Goal: Information Seeking & Learning: Compare options

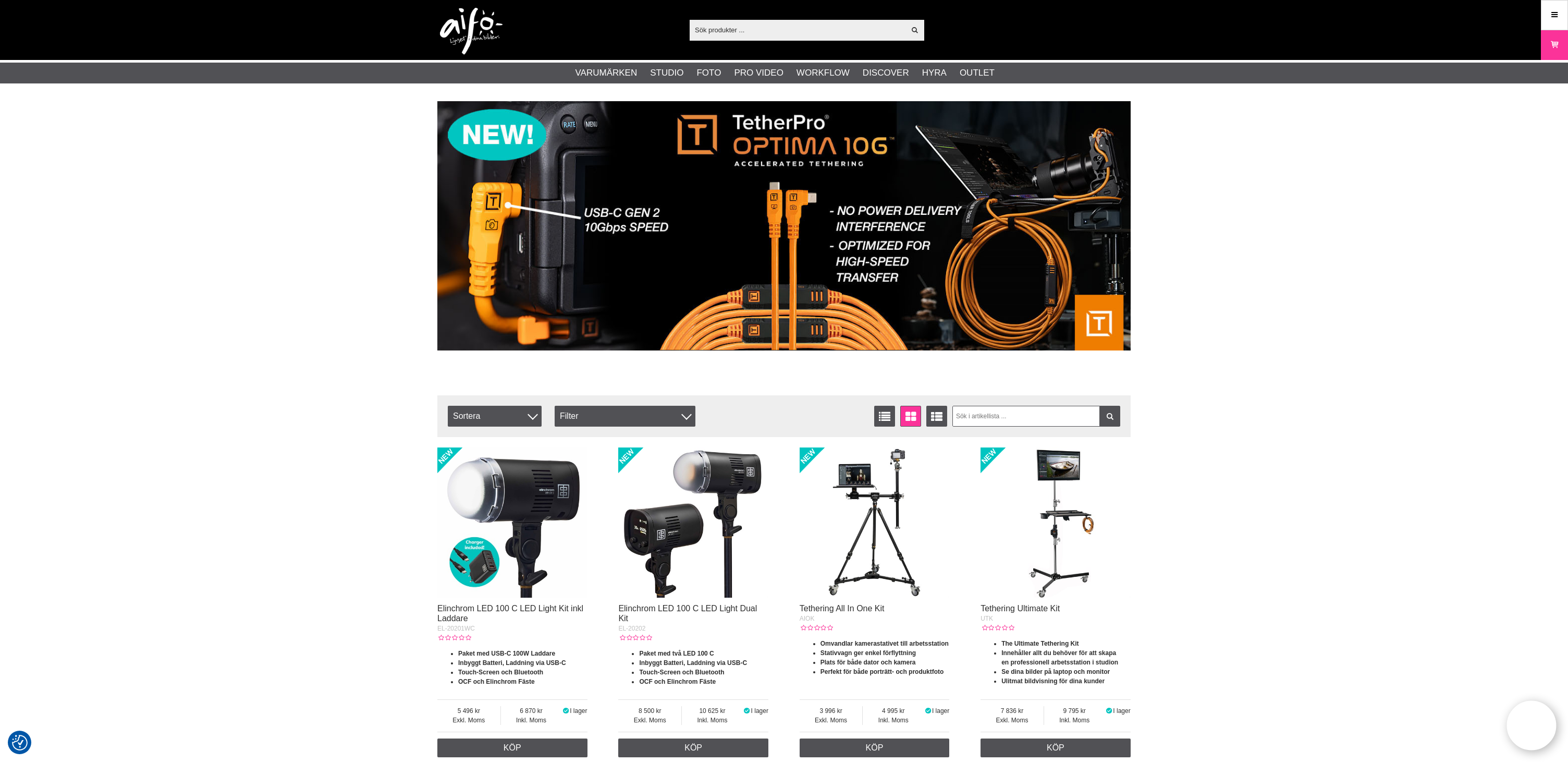
click at [472, 26] on img at bounding box center [471, 31] width 63 height 47
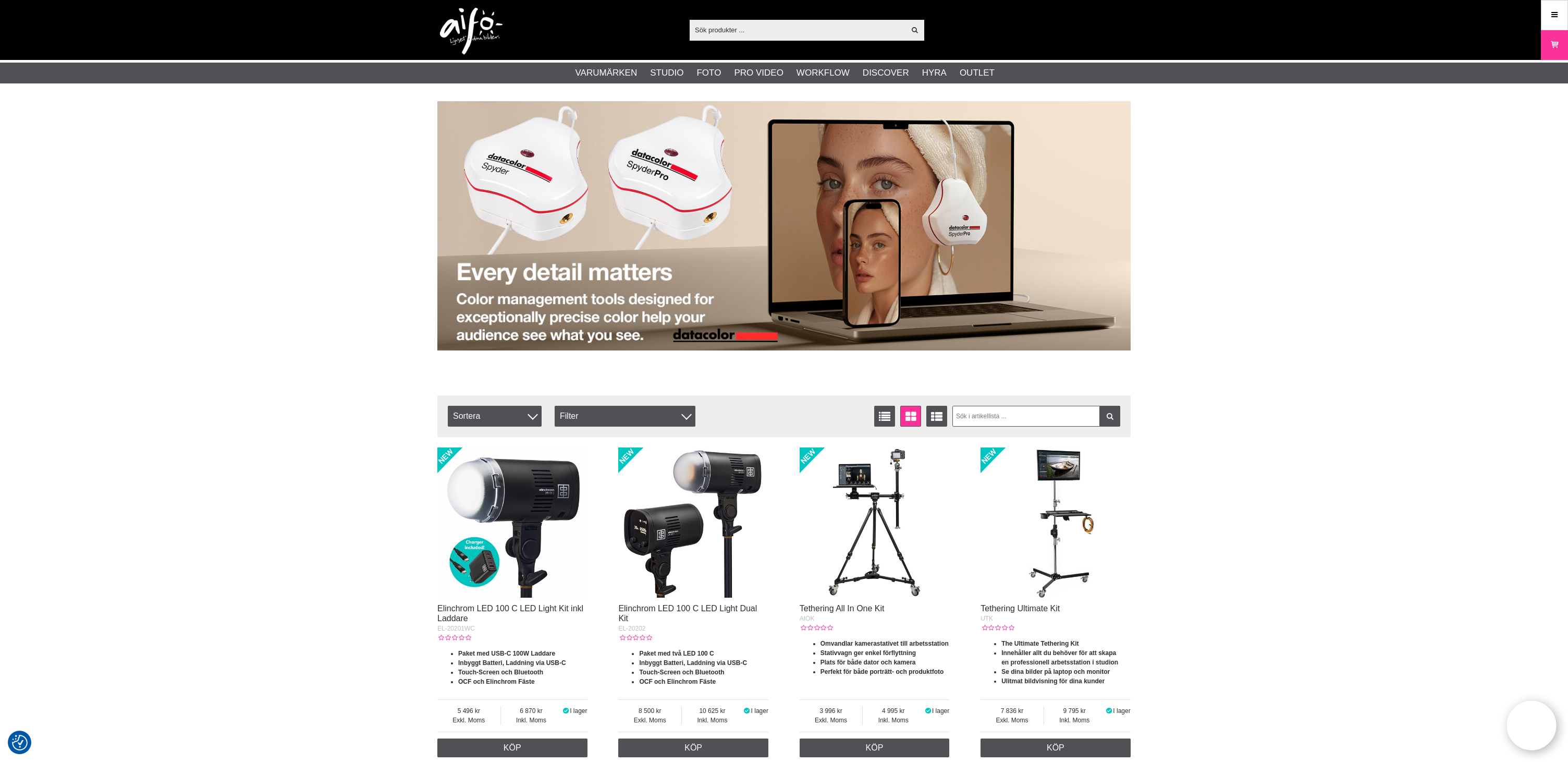
click at [742, 30] on input "text" at bounding box center [797, 30] width 215 height 15
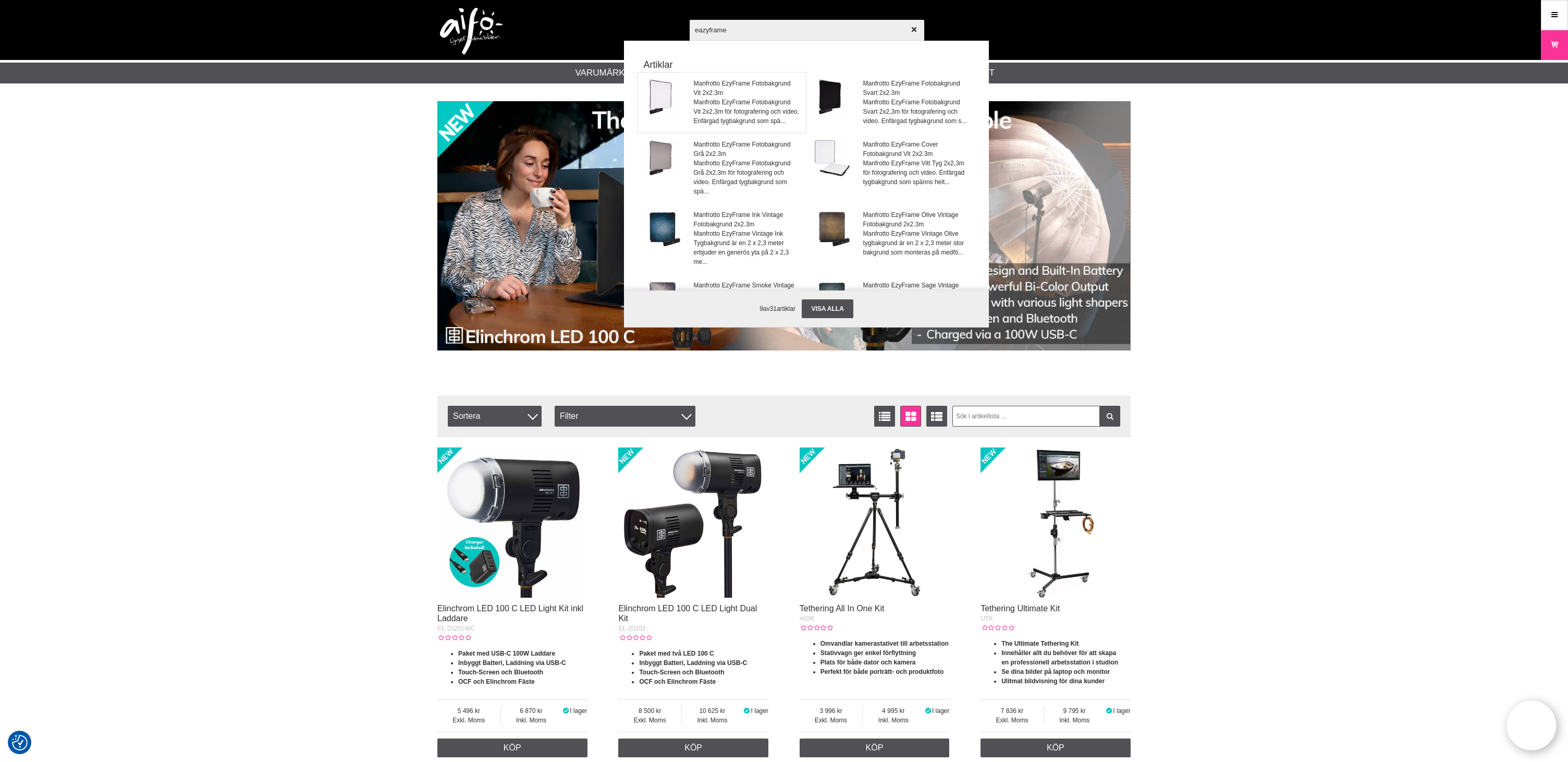
type input "eazyframe"
click at [720, 87] on span "Manfrotto EzyFrame Fotobakgrund Vit 2x2.3m" at bounding box center [747, 88] width 106 height 19
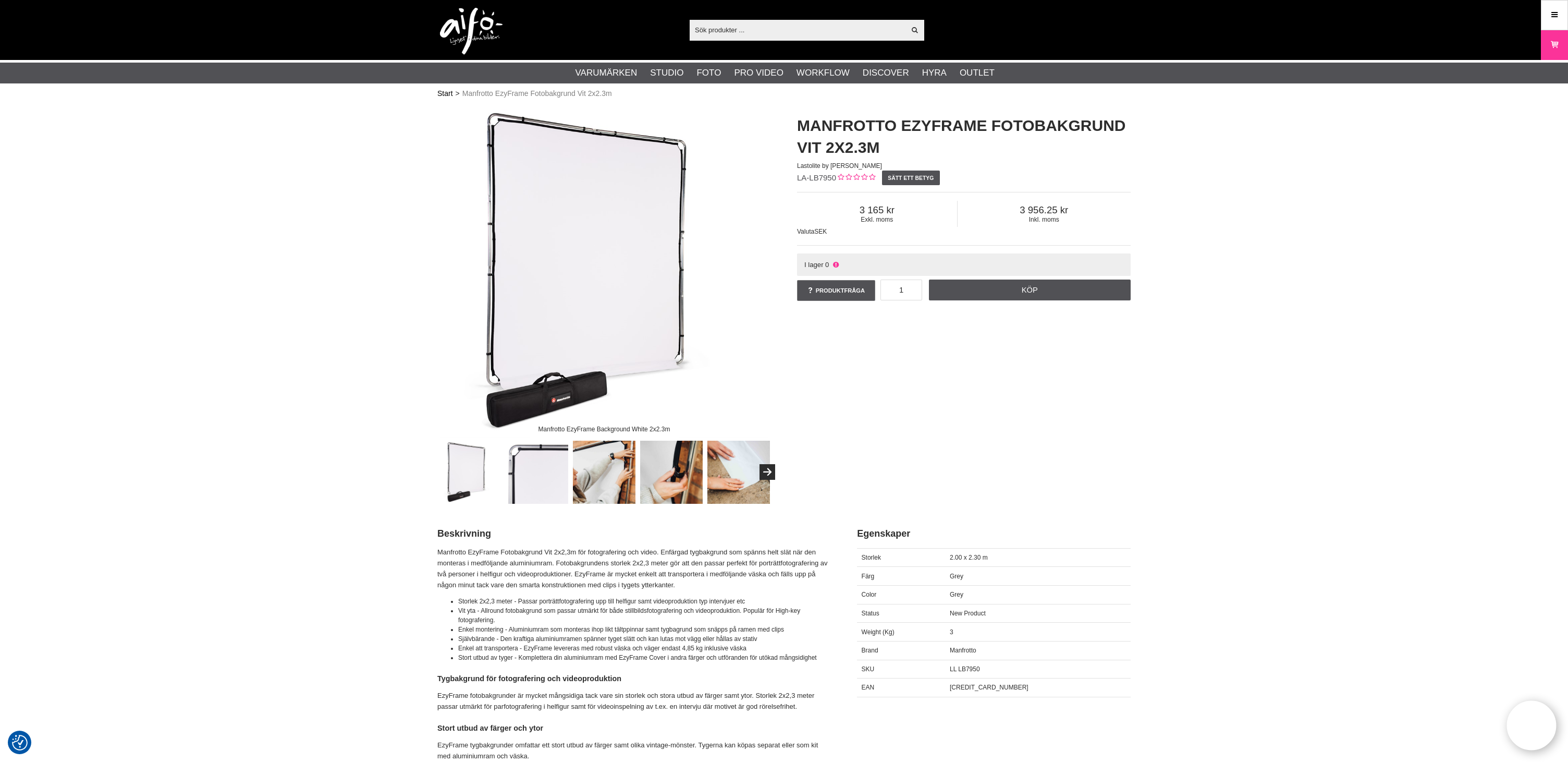
click at [448, 96] on link "Start" at bounding box center [445, 94] width 15 height 11
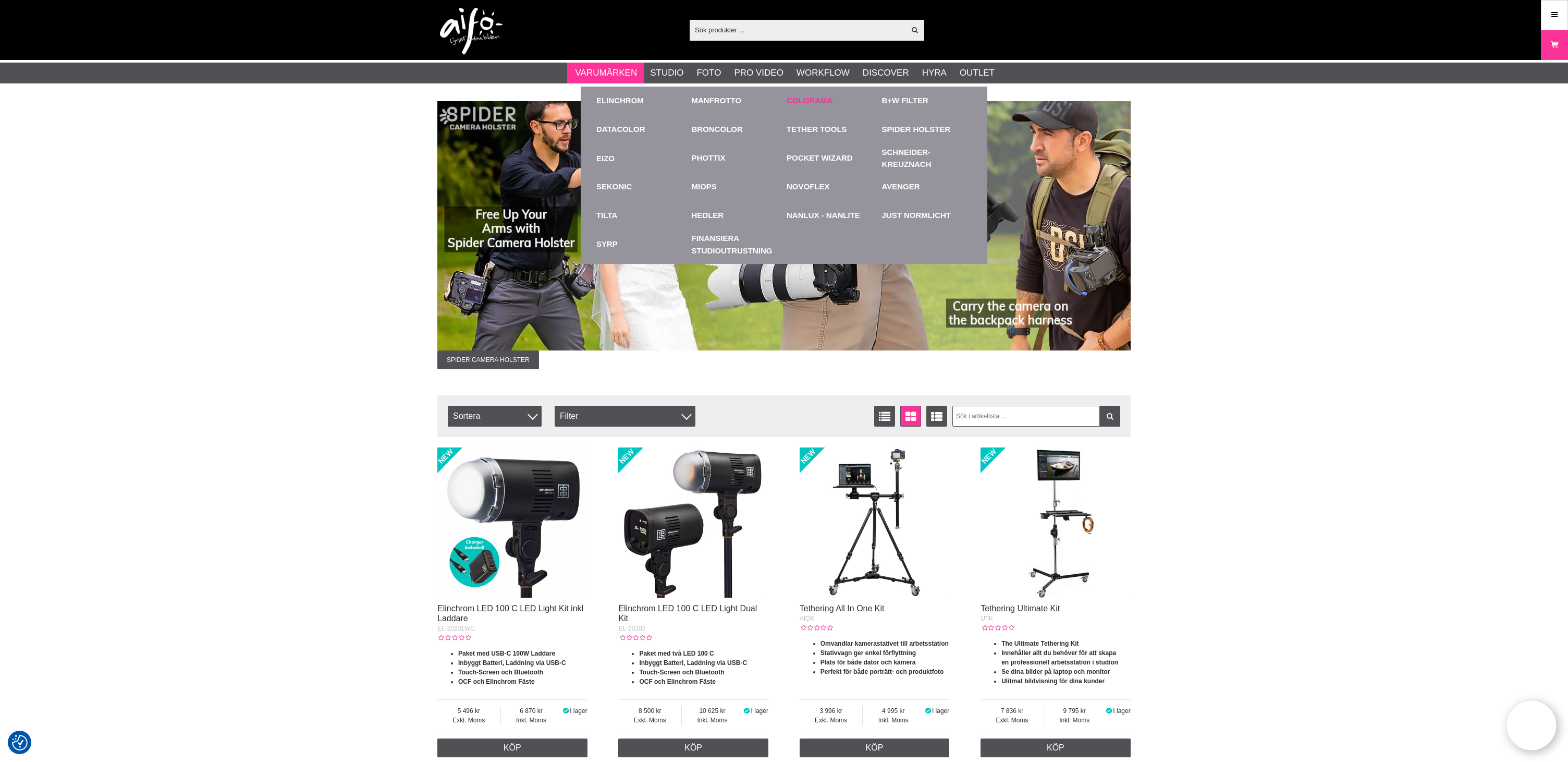
click at [811, 97] on link "Colorama" at bounding box center [810, 100] width 46 height 12
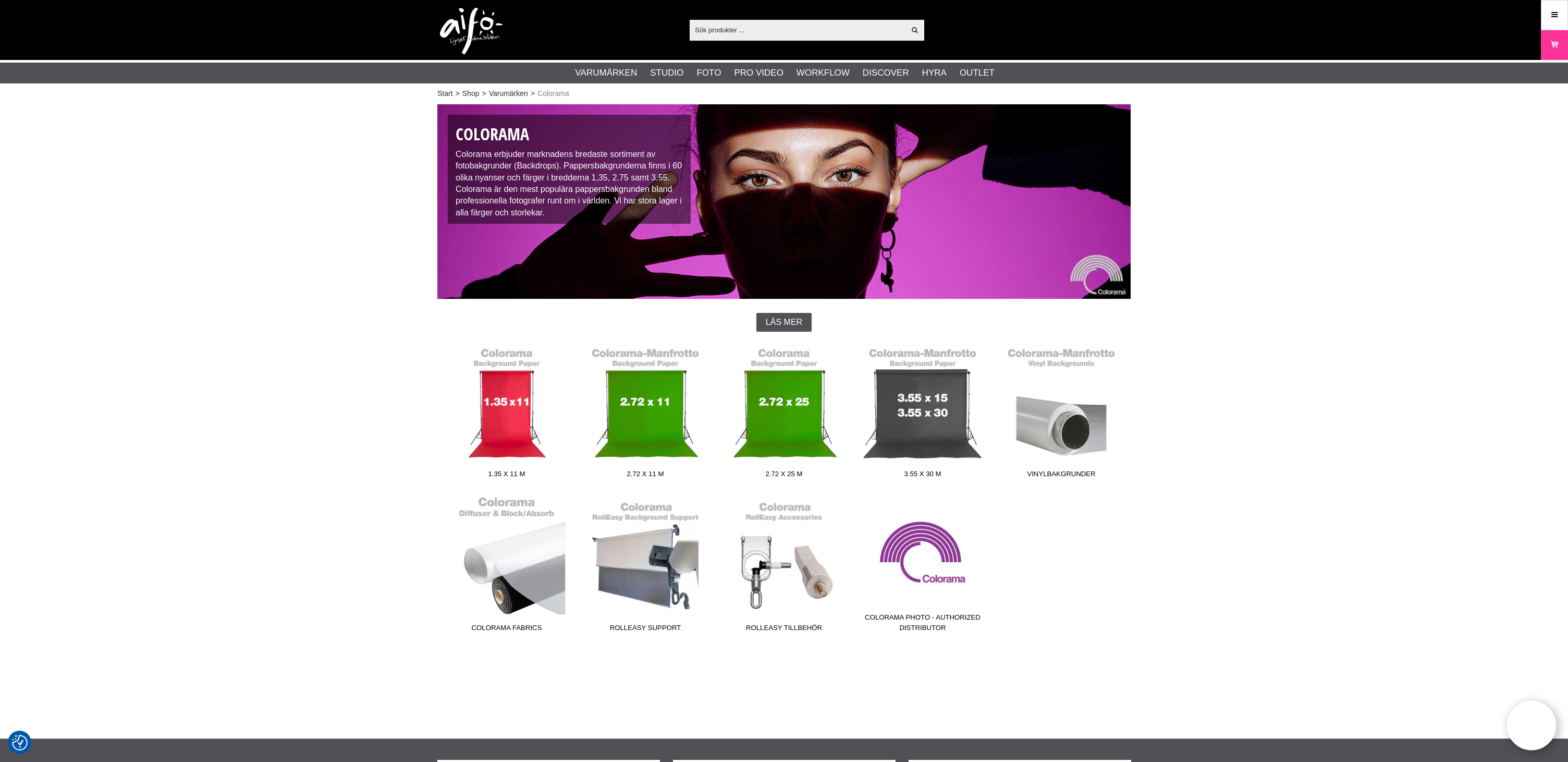
click at [528, 561] on link "Colorama Fabrics" at bounding box center [506, 566] width 138 height 141
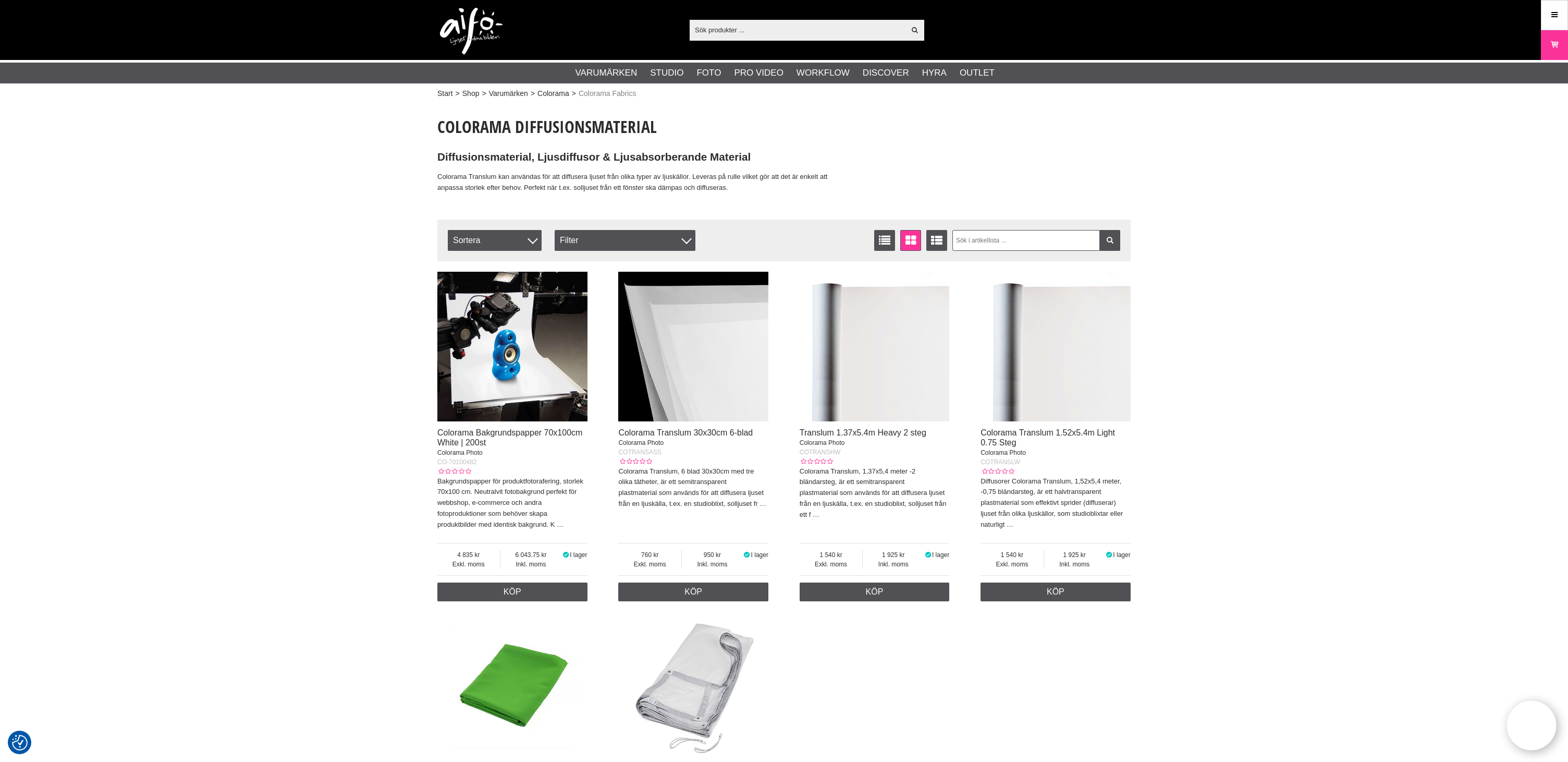
click at [344, 163] on div "Start > Shop > Varumärken > Colorama > Colorama Fabrics Colorama Diffusionsmate…" at bounding box center [784, 610] width 1568 height 1019
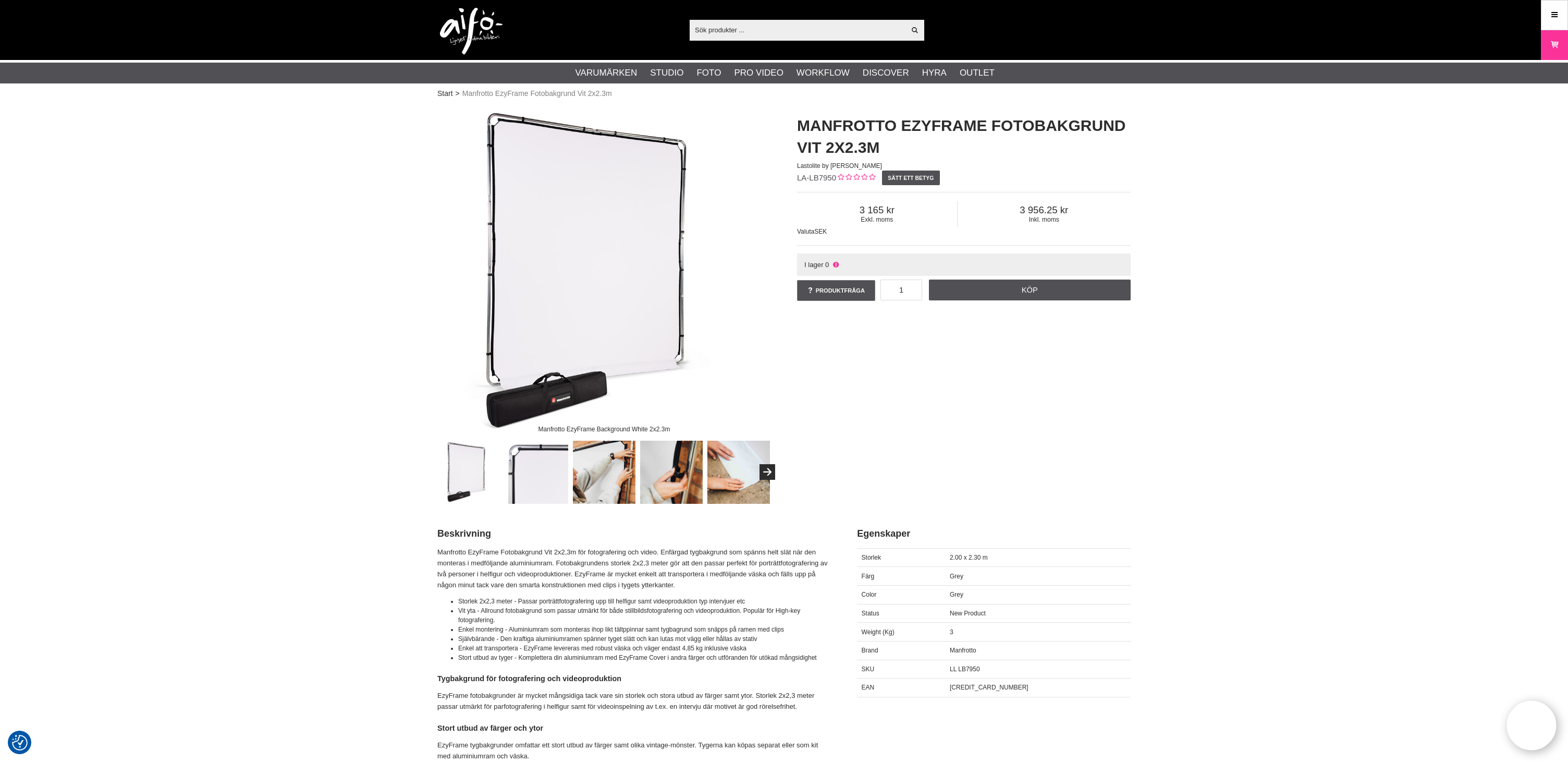
click at [930, 372] on div "Manfrotto EzyFrame Background White 2x2.3m Manfrotto EzyFrame Fotobakgrund Vit …" at bounding box center [784, 303] width 719 height 399
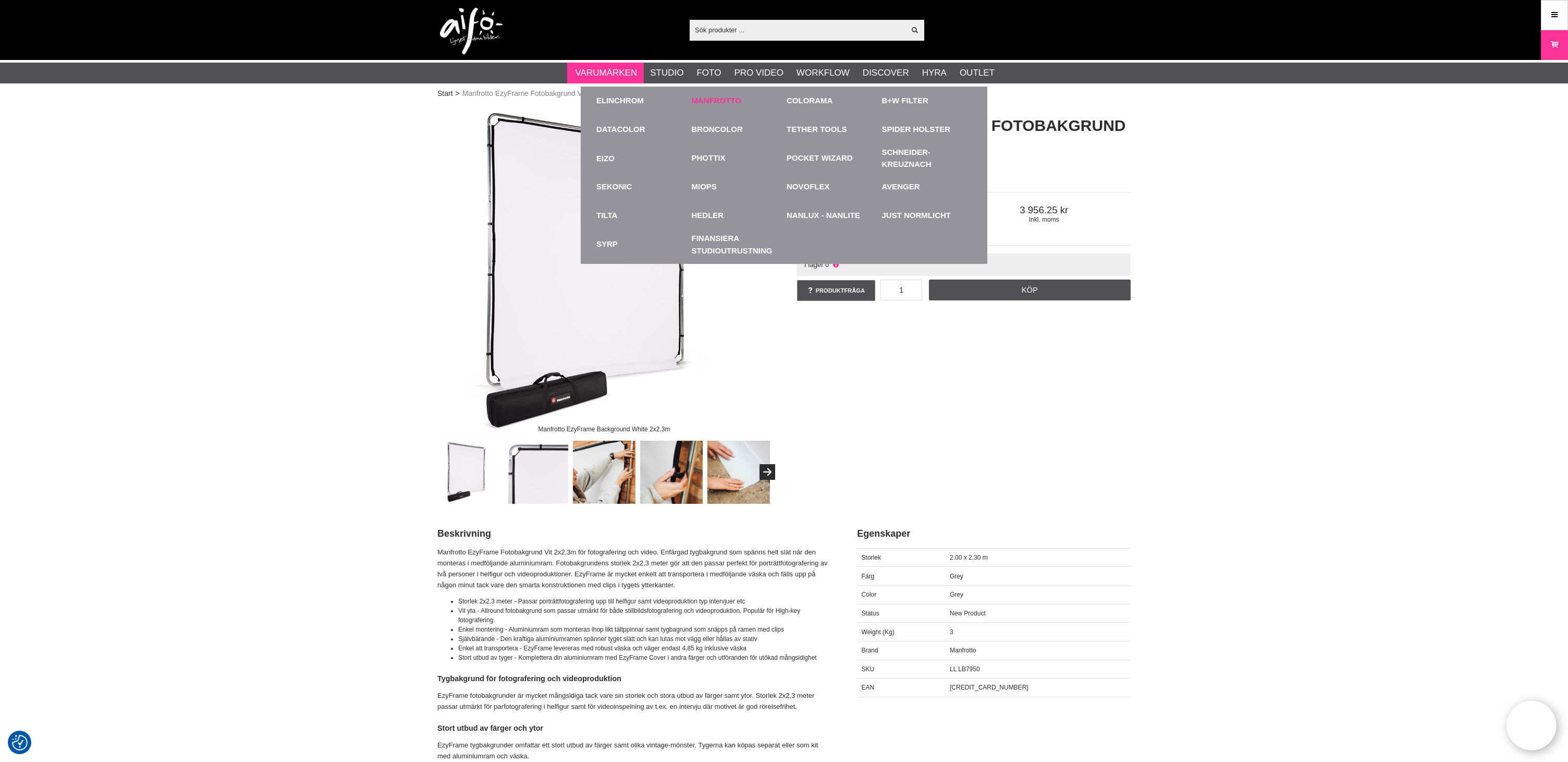
click at [713, 99] on link "Manfrotto" at bounding box center [716, 100] width 50 height 12
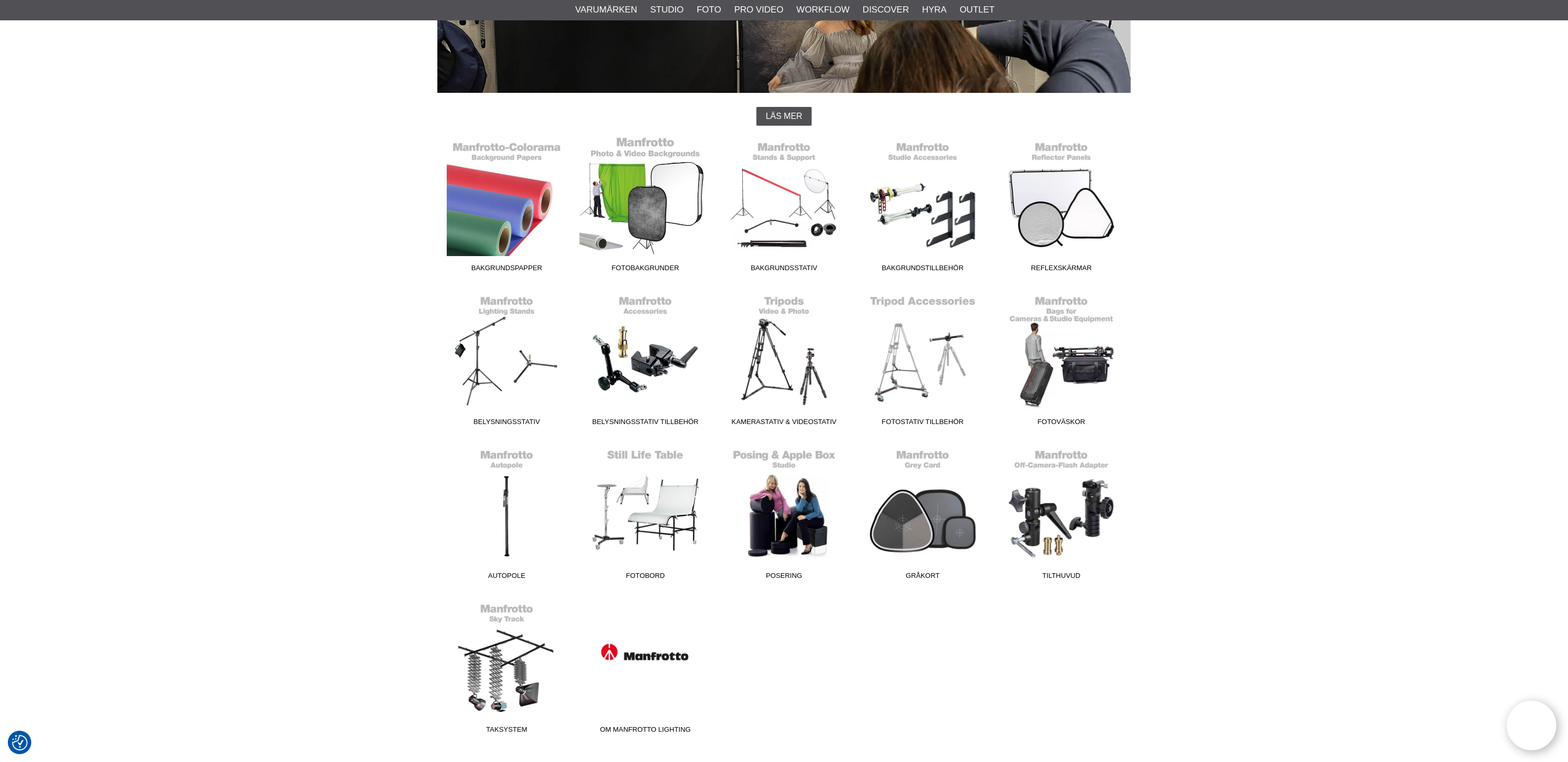
scroll to position [207, 0]
click at [1071, 212] on link "Reflexskärmar" at bounding box center [1061, 206] width 138 height 141
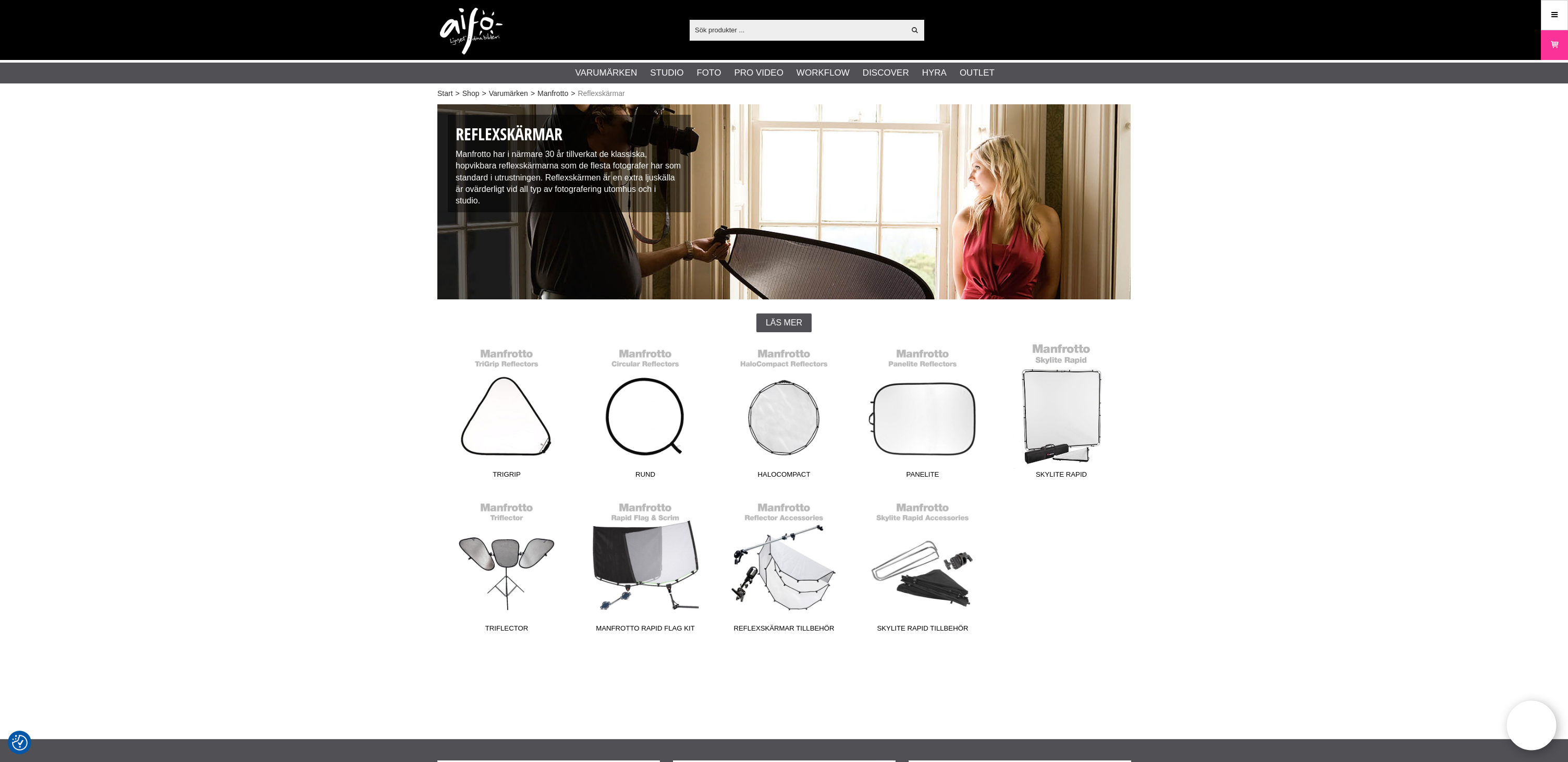
click at [1065, 407] on link "Skylite Rapid" at bounding box center [1061, 413] width 138 height 141
click at [1067, 428] on link "Skylite Rapid" at bounding box center [1061, 413] width 138 height 141
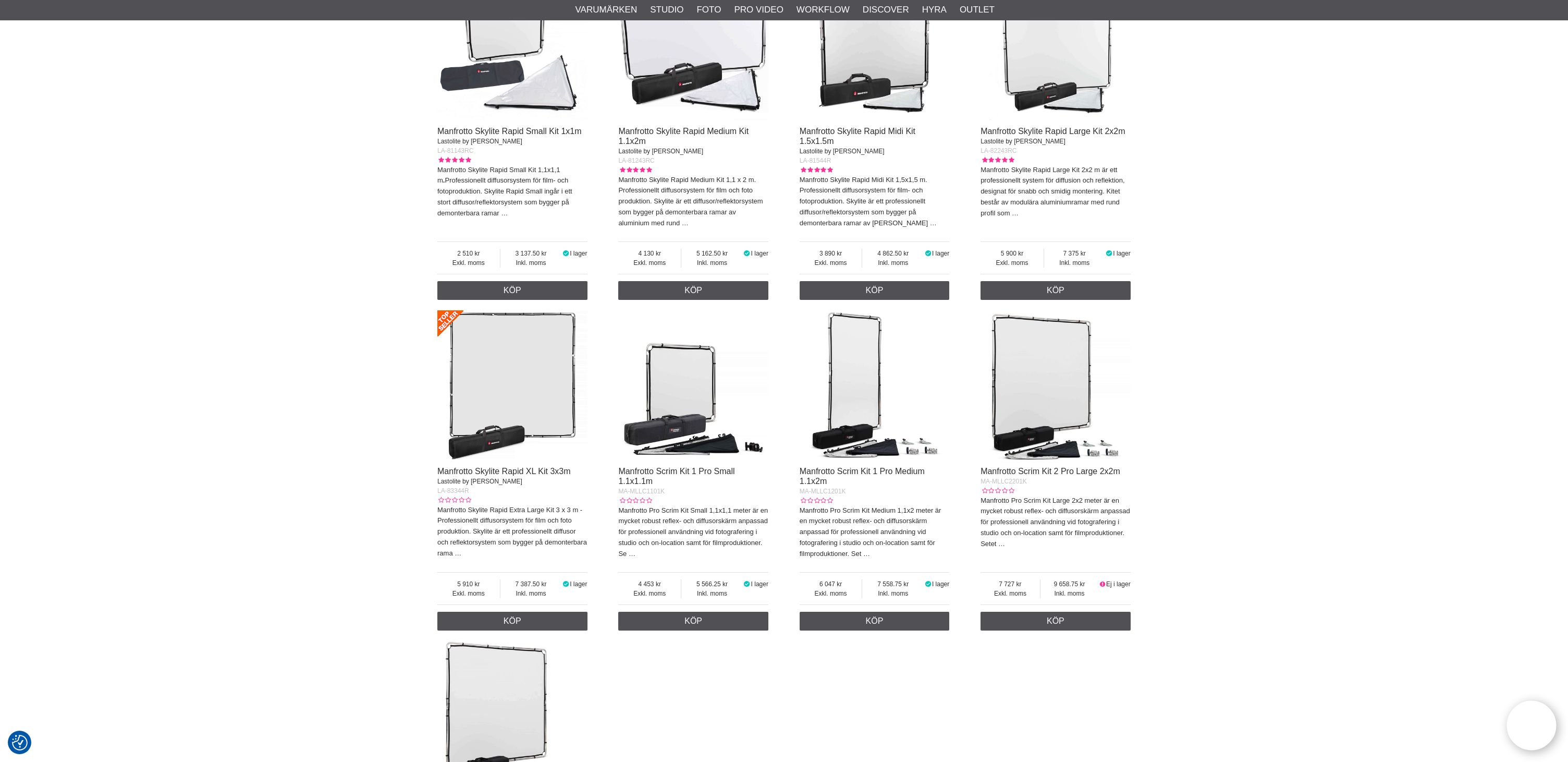
scroll to position [447, 0]
click at [1033, 434] on img at bounding box center [1056, 384] width 150 height 150
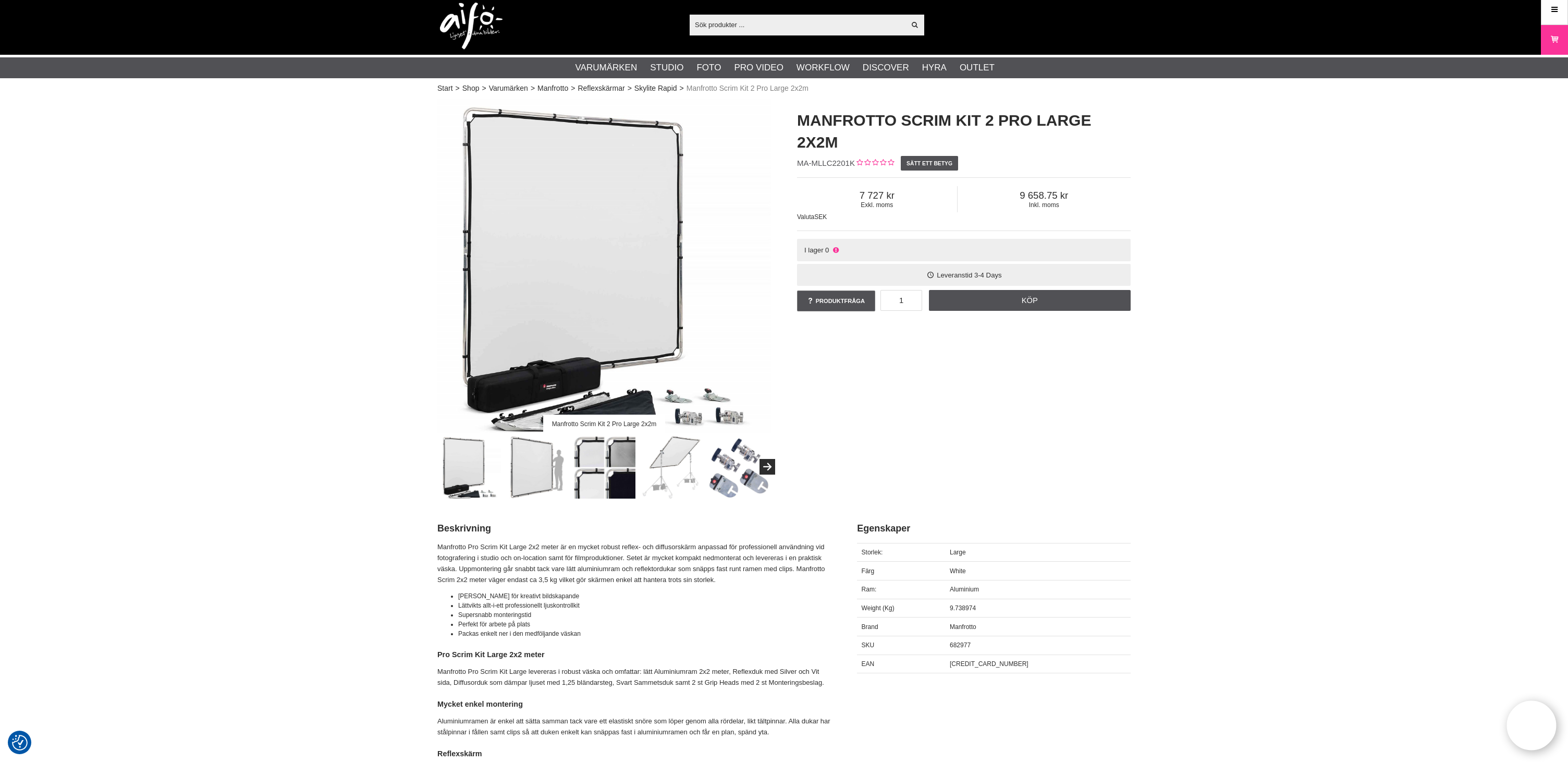
click at [923, 462] on div "Manfrotto Scrim Kit 2 Pro Large 2x2m Manfrotto Scrim Kit 2 Pro Large 2x2m MA-ML…" at bounding box center [784, 299] width 719 height 399
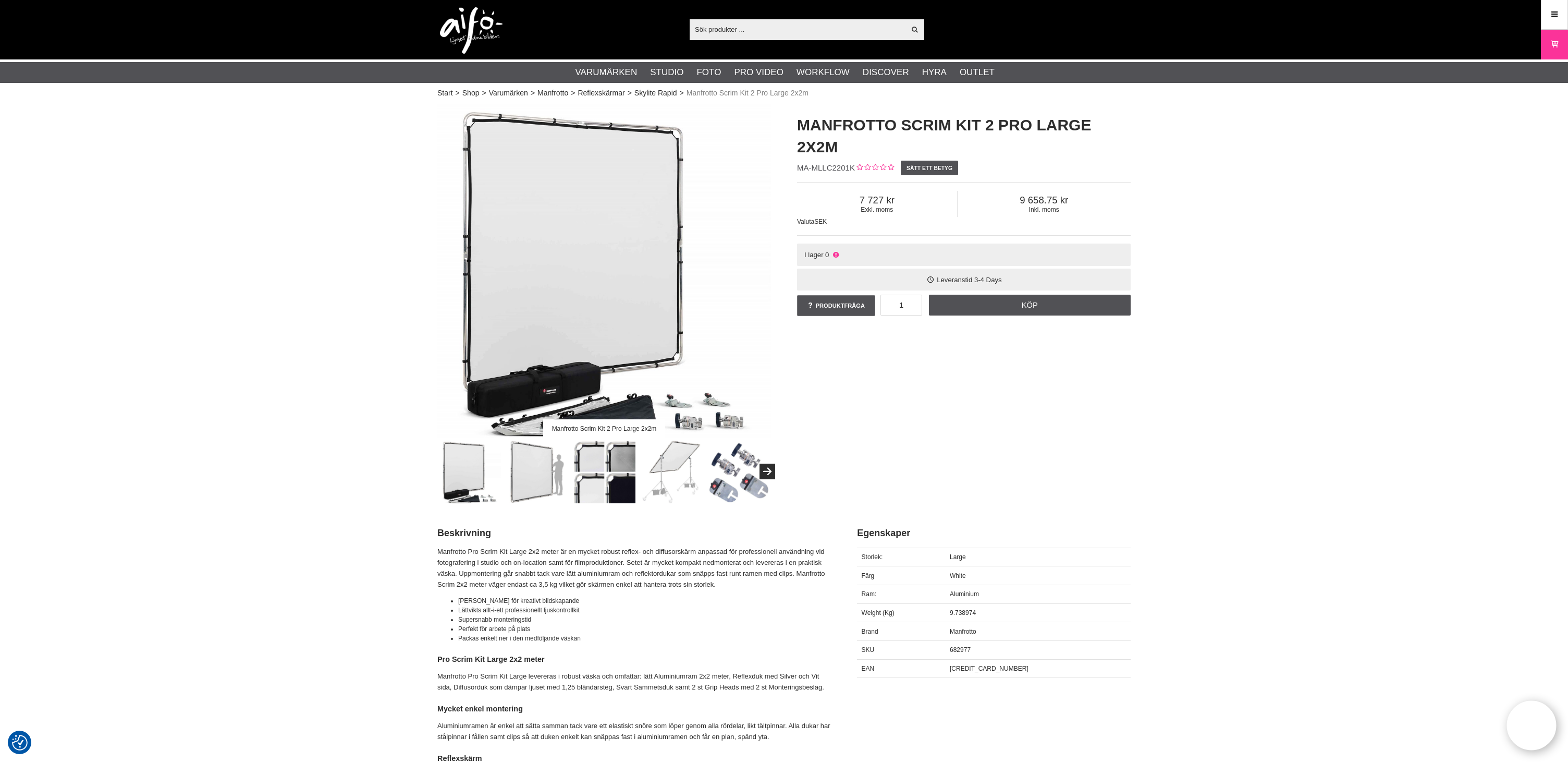
scroll to position [2, 0]
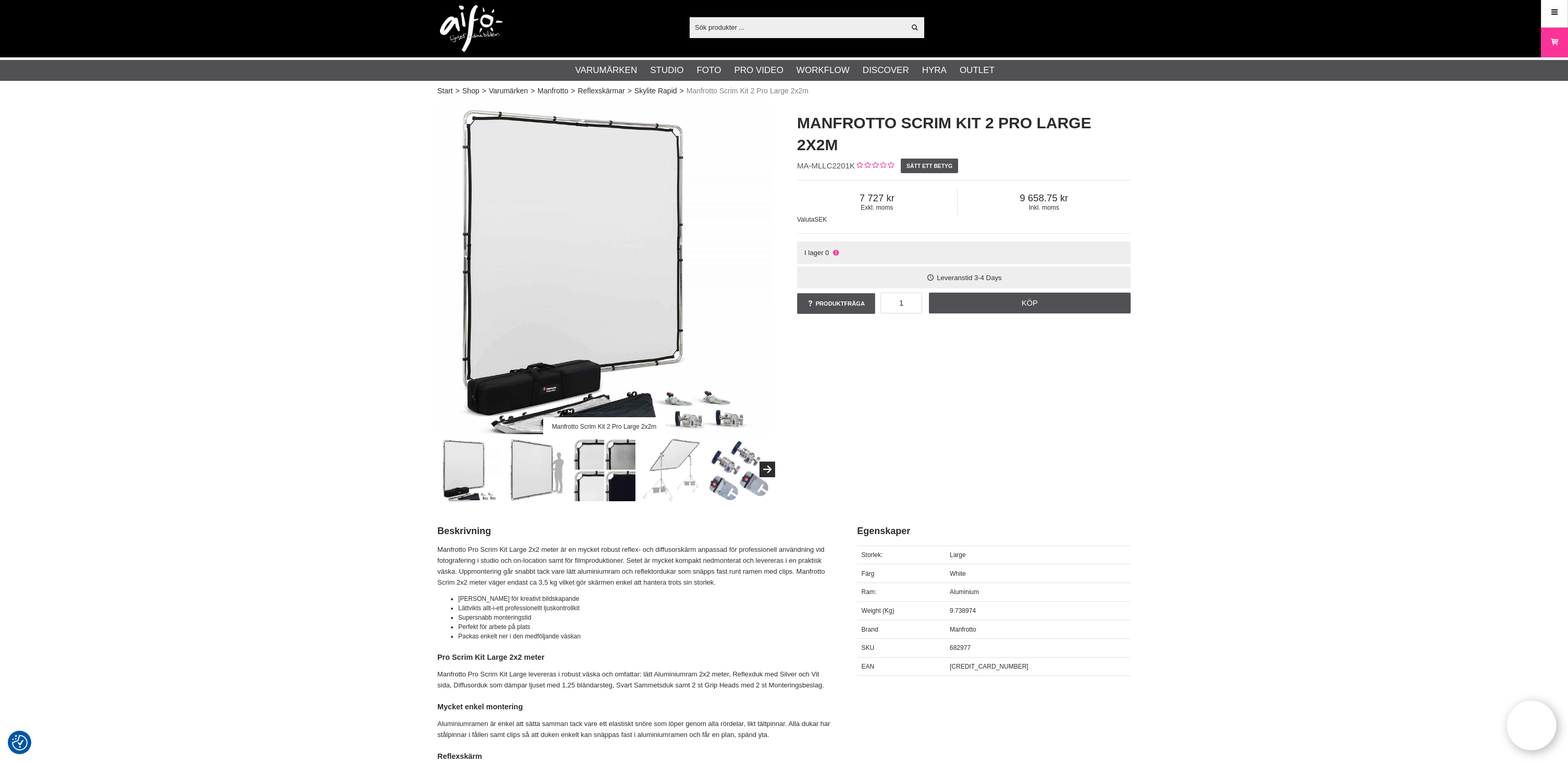
click at [1011, 467] on div "Manfrotto Scrim Kit 2 Pro Large 2x2m Manfrotto Scrim Kit 2 Pro Large 2x2m MA-ML…" at bounding box center [784, 301] width 719 height 399
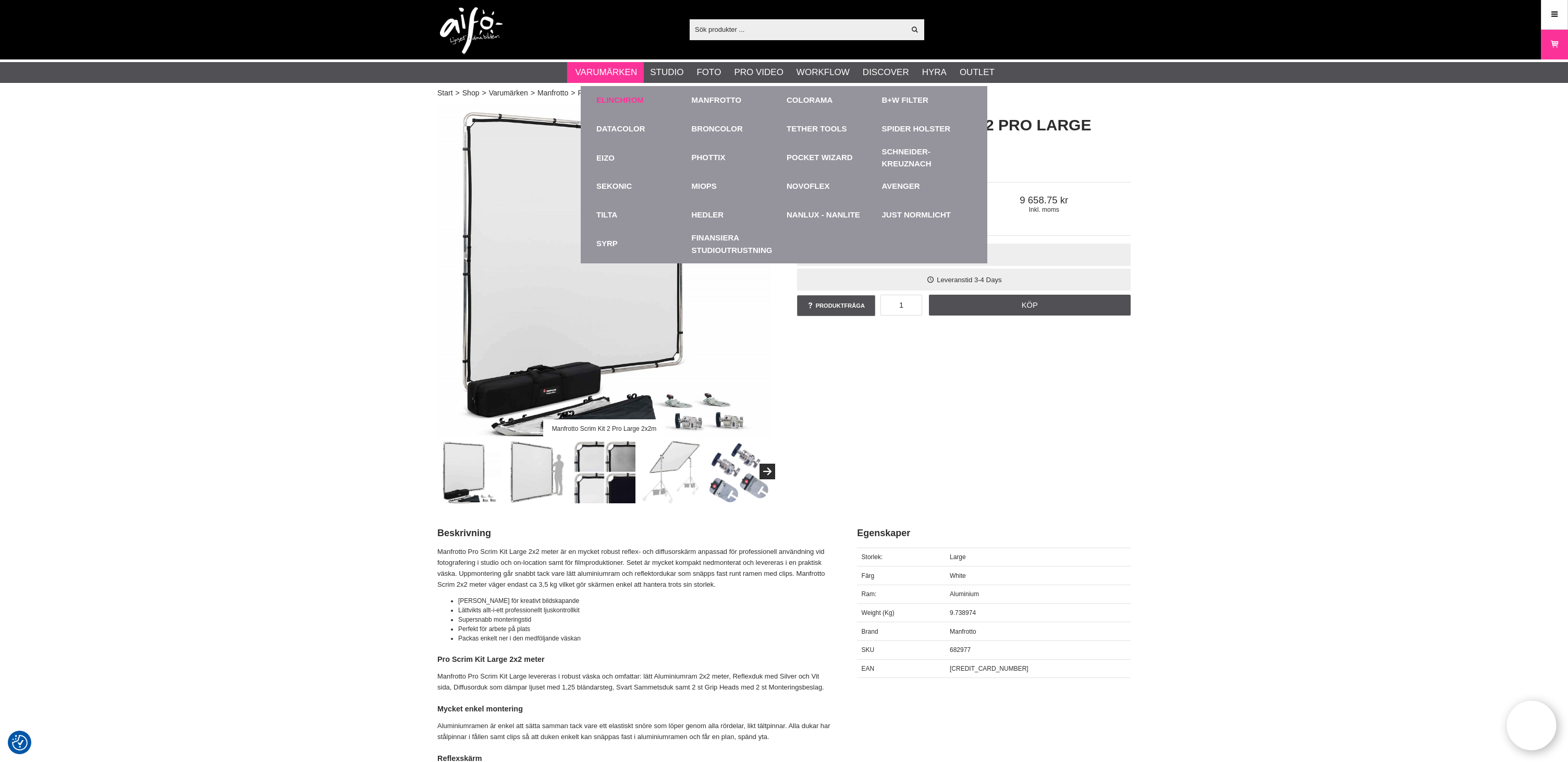
scroll to position [1, 0]
click at [726, 130] on link "Broncolor" at bounding box center [717, 128] width 51 height 12
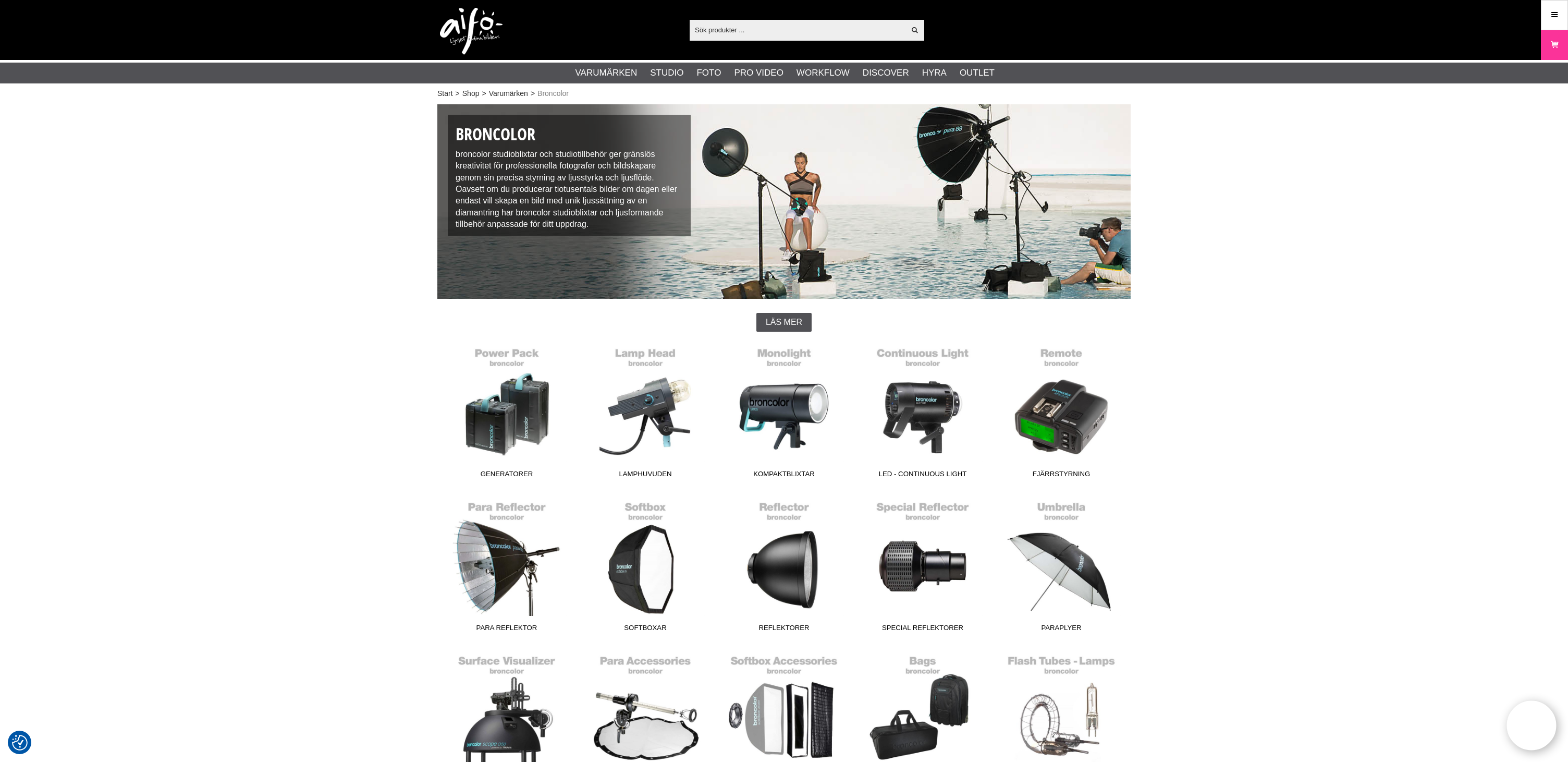
click at [1331, 555] on div "Start > Shop > Varumärken > Broncolor Broncolor broncolor studioblixtar och stu…" at bounding box center [784, 573] width 1568 height 945
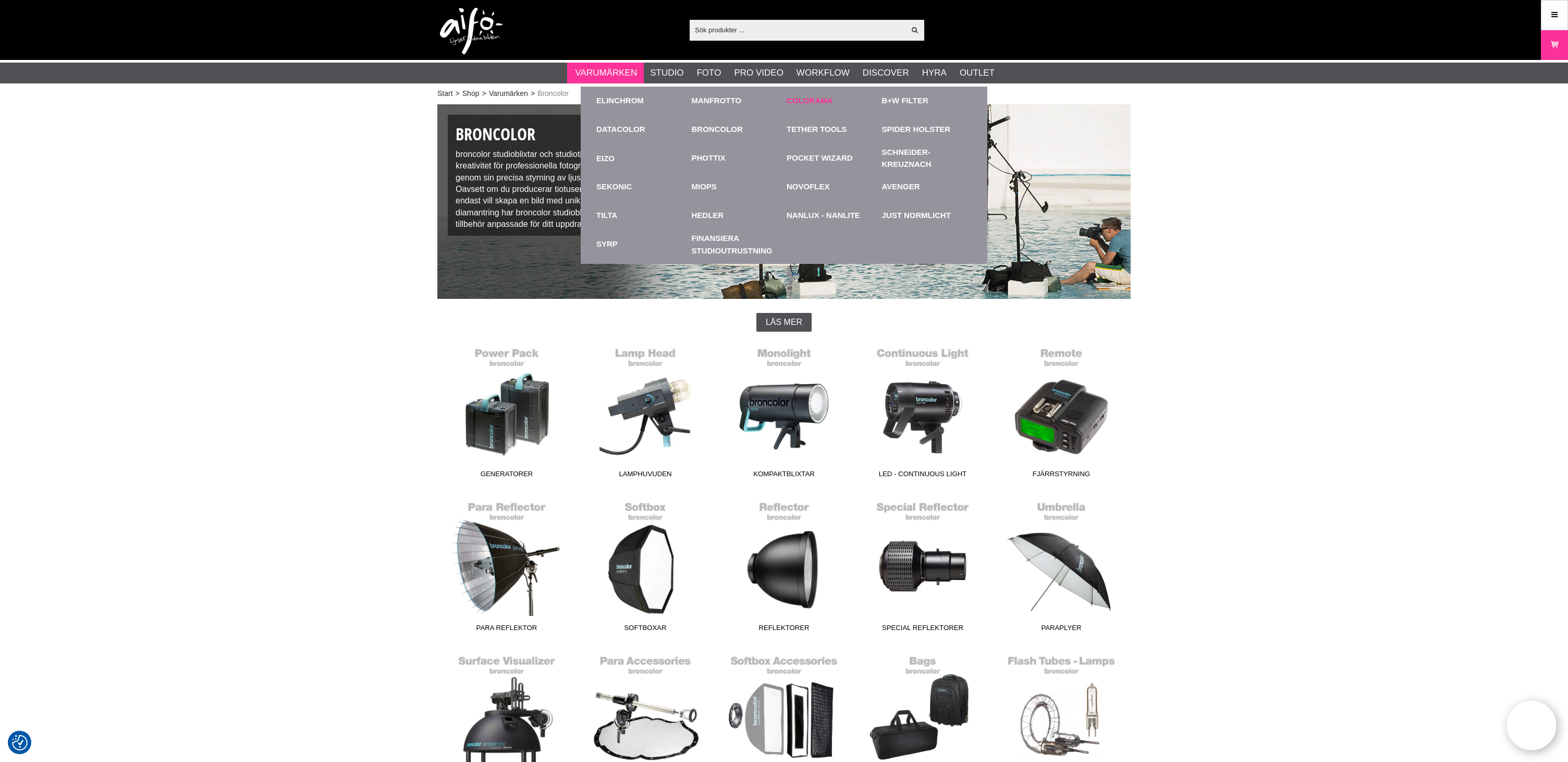
click at [813, 97] on link "Colorama" at bounding box center [810, 100] width 46 height 12
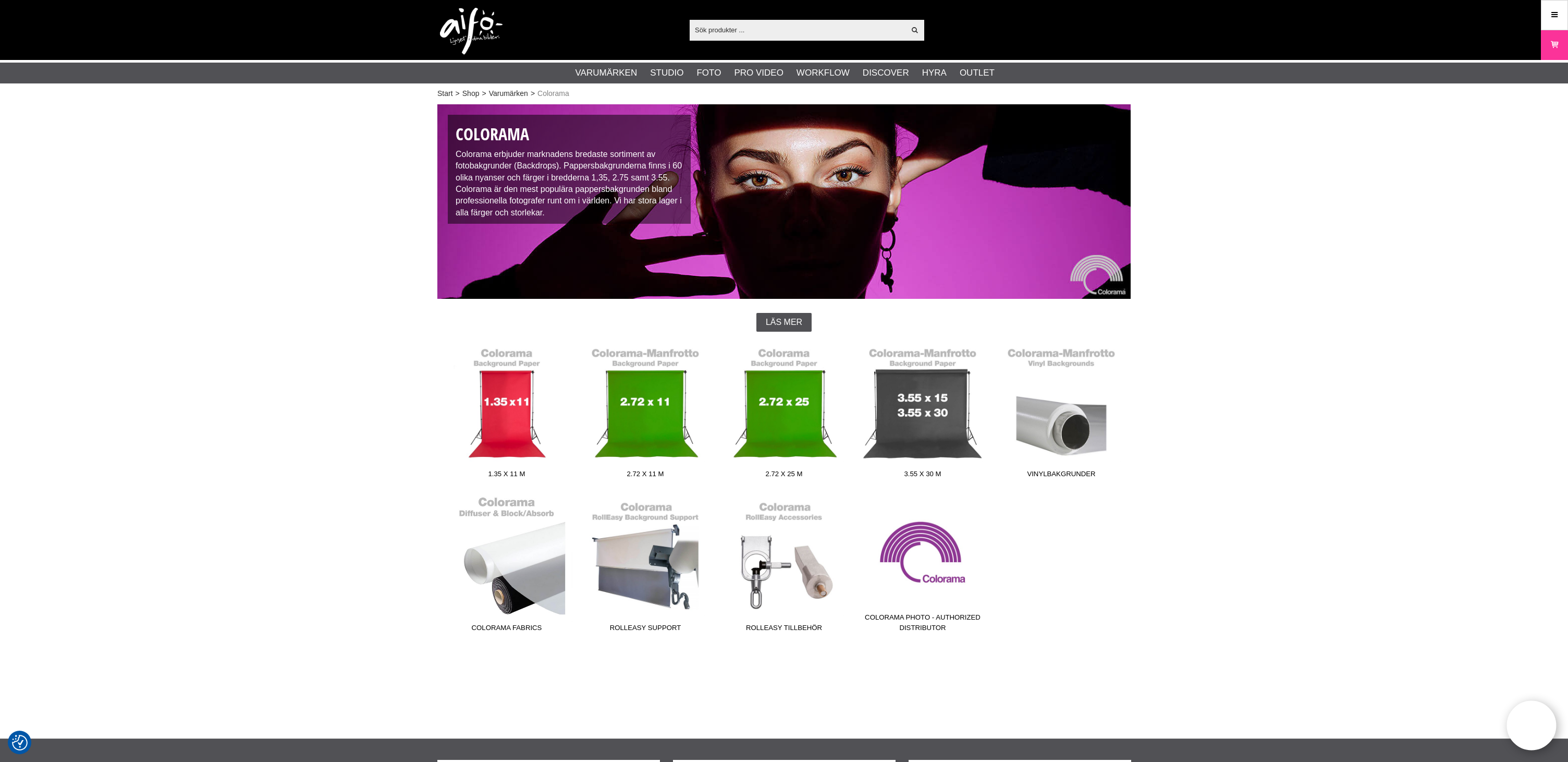
click at [510, 588] on link "Colorama Fabrics" at bounding box center [506, 566] width 138 height 141
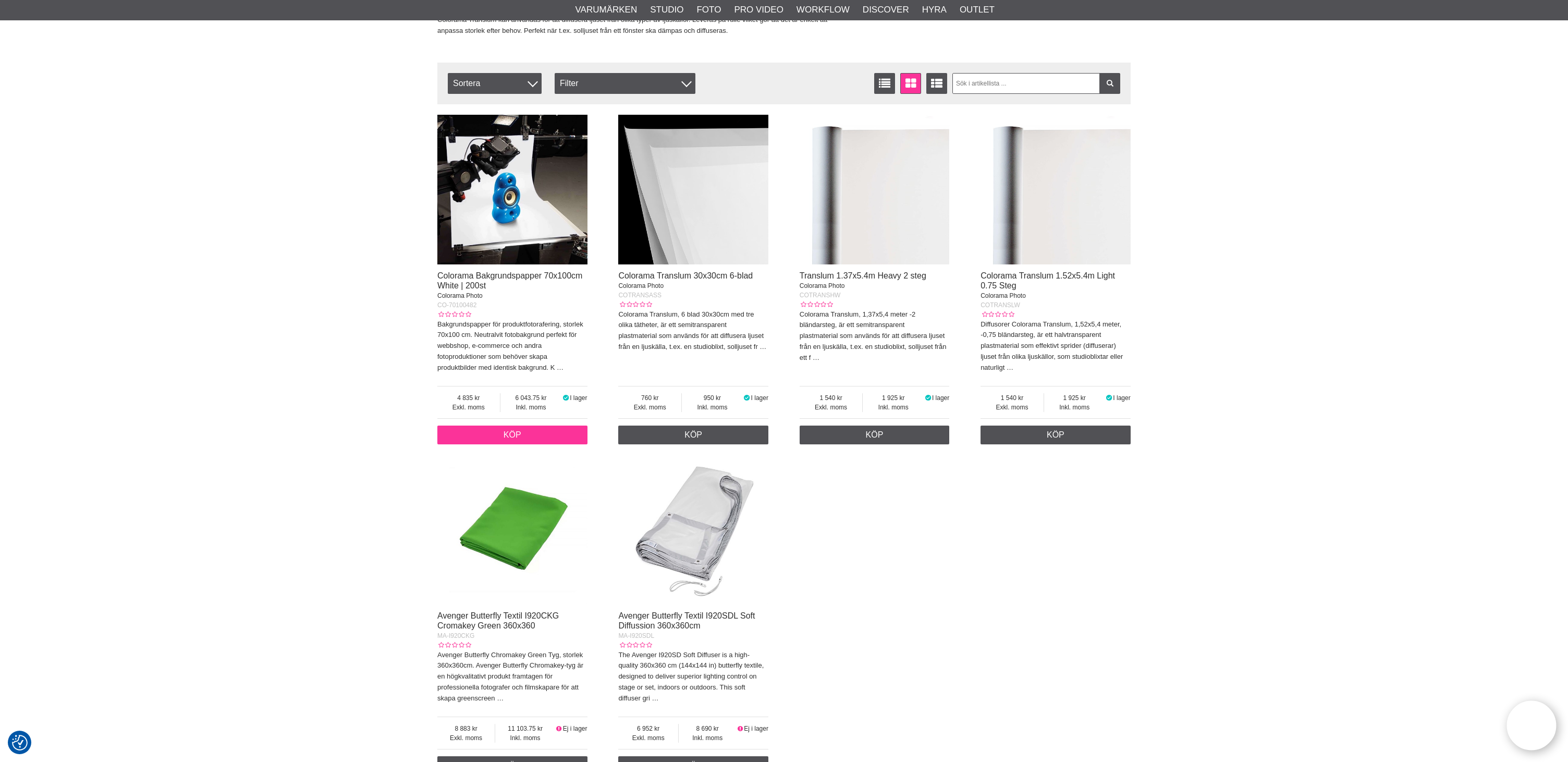
scroll to position [169, 0]
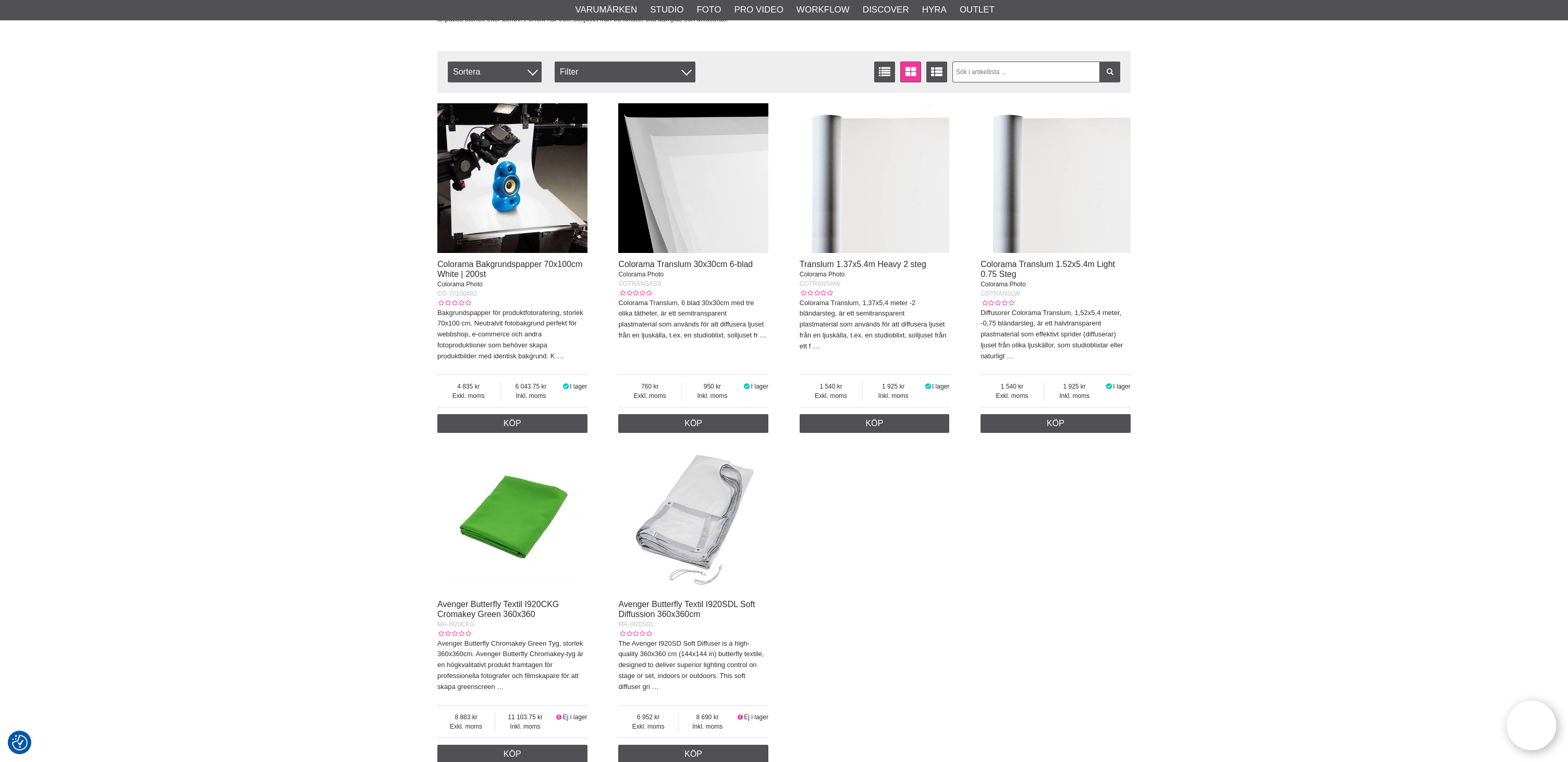
drag, startPoint x: 1256, startPoint y: 644, endPoint x: 1249, endPoint y: 637, distance: 9.9
click at [1255, 641] on div "Start > Shop > Varumärken > Colorama > Colorama Fabrics Colorama Diffusionsmate…" at bounding box center [784, 442] width 1568 height 1019
click at [1110, 596] on div "Colorama Bakgrundspapper 70x100cm White | 200st Colorama Photo CO-70100482 Bakg…" at bounding box center [784, 433] width 693 height 671
click at [1107, 589] on div "Colorama Bakgrundspapper 70x100cm White | 200st Colorama Photo CO-70100482 Bakg…" at bounding box center [784, 433] width 693 height 671
click at [1334, 460] on div "Start > Shop > Varumärken > Colorama > Colorama Fabrics Colorama Diffusionsmate…" at bounding box center [784, 442] width 1568 height 1019
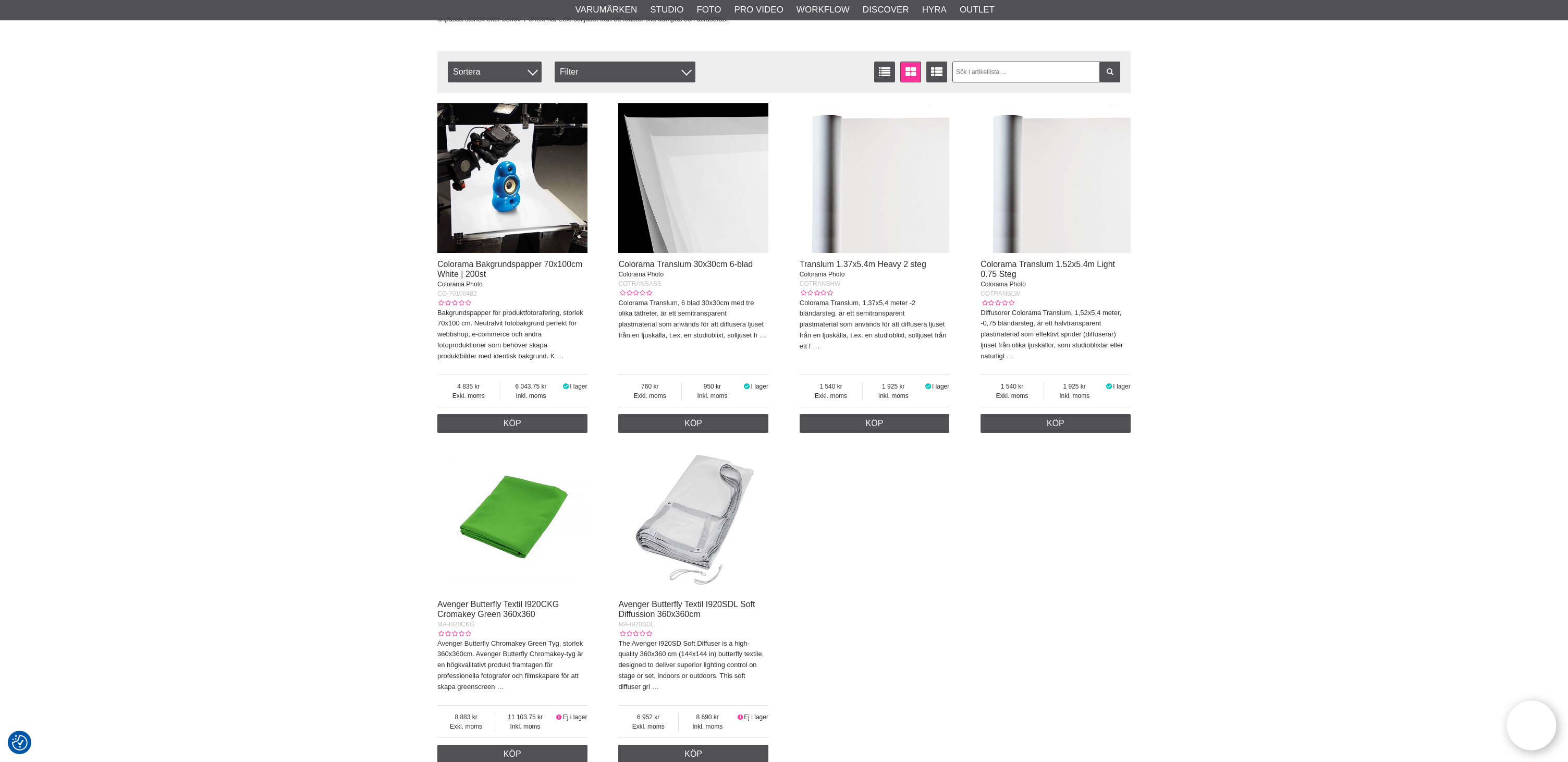
click at [1061, 224] on img at bounding box center [1056, 178] width 150 height 150
